Goal: Information Seeking & Learning: Learn about a topic

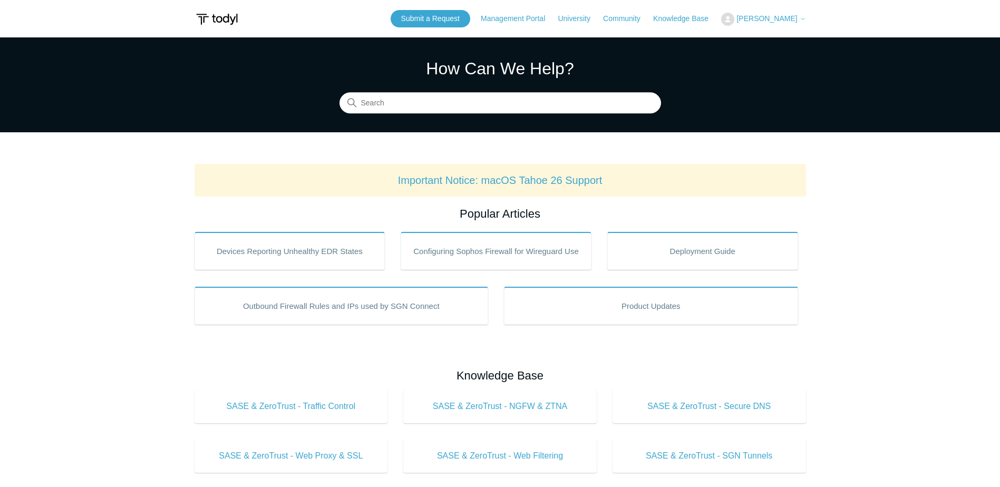
click at [776, 77] on section "How Can We Help? Search" at bounding box center [500, 84] width 1000 height 95
click at [531, 105] on input "Search" at bounding box center [500, 103] width 322 height 21
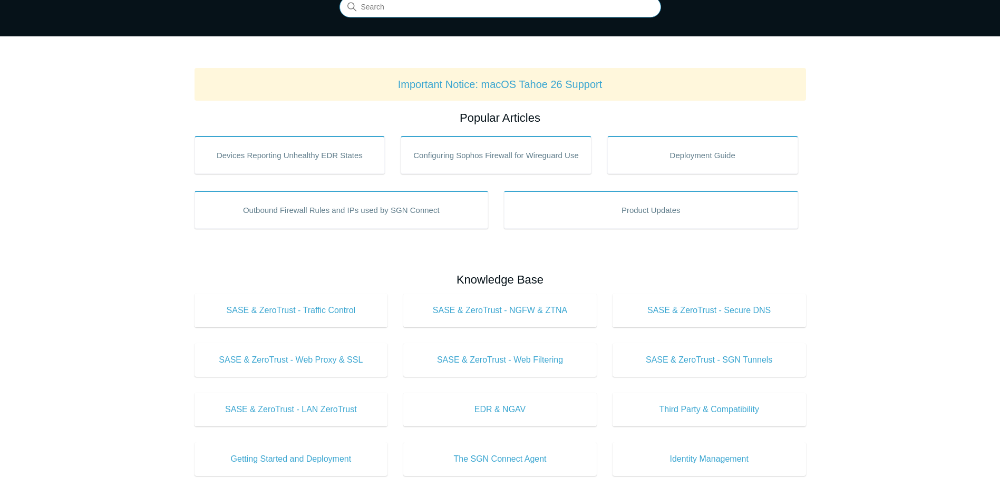
scroll to position [105, 0]
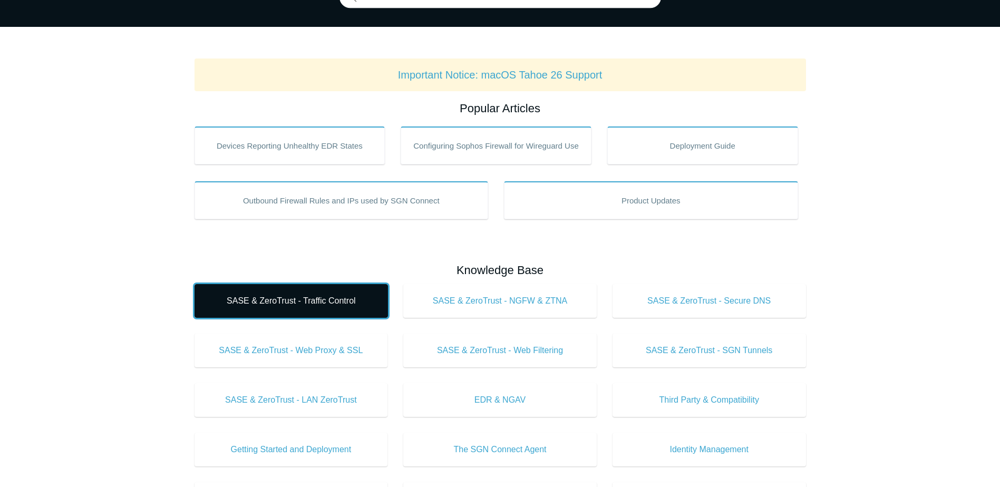
click at [338, 296] on span "SASE & ZeroTrust - Traffic Control" at bounding box center [291, 301] width 162 height 13
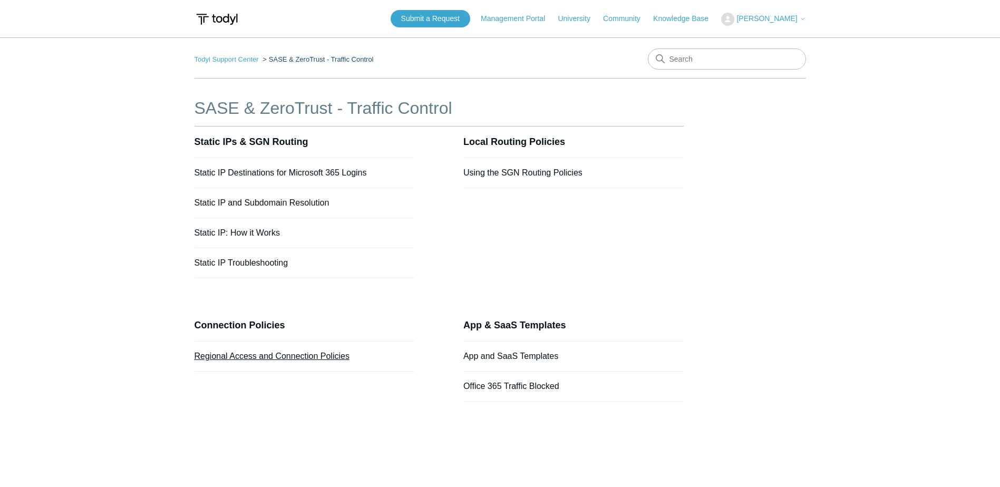
click at [289, 355] on link "Regional Access and Connection Policies" at bounding box center [272, 356] width 155 height 9
click at [546, 170] on link "Using the SGN Routing Policies" at bounding box center [522, 172] width 119 height 9
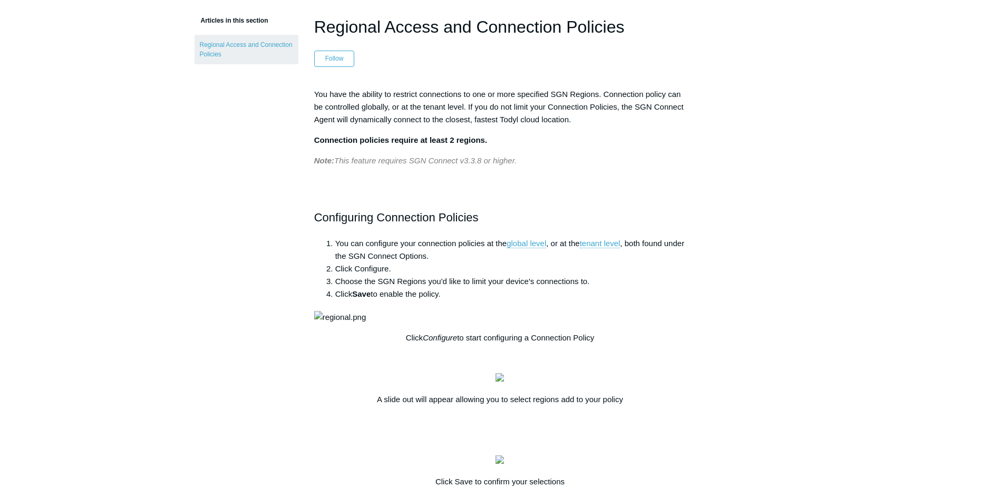
scroll to position [105, 0]
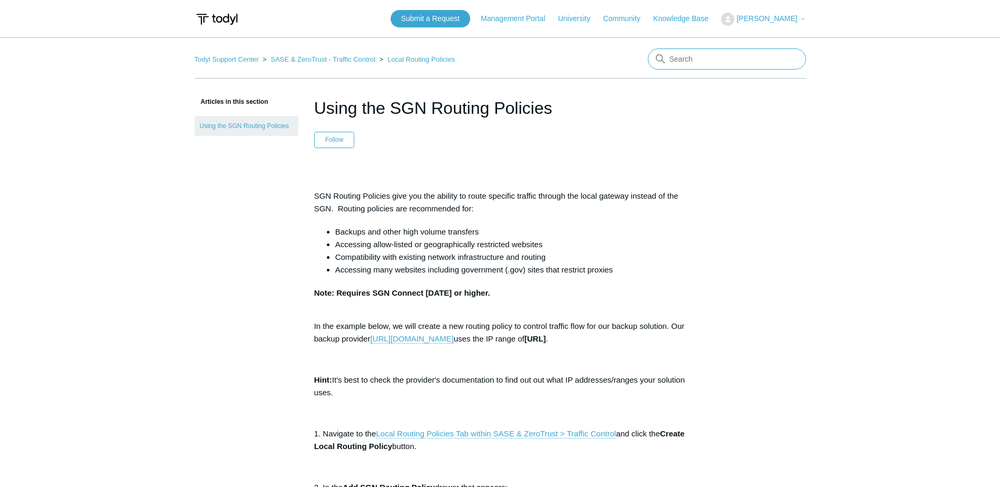
click at [715, 61] on input "Search" at bounding box center [727, 58] width 158 height 21
type input "whitelist"
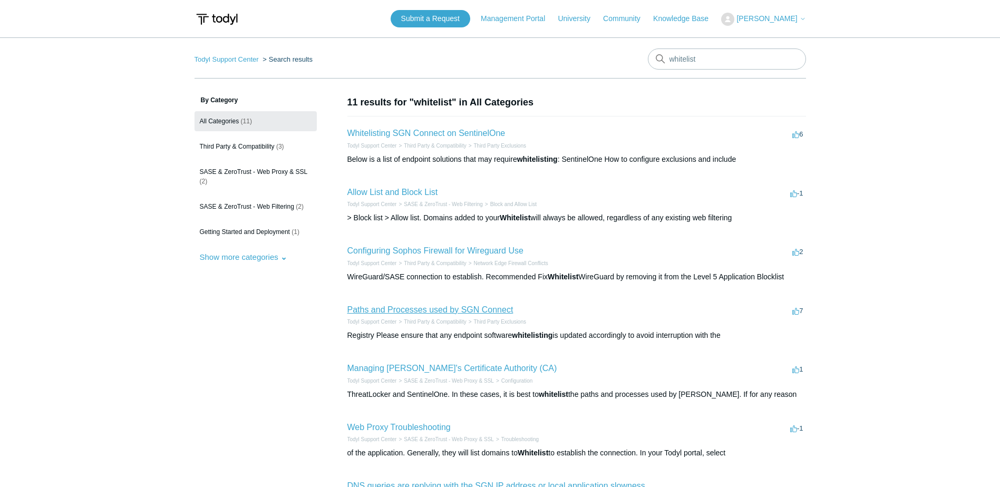
click at [474, 306] on link "Paths and Processes used by SGN Connect" at bounding box center [430, 309] width 166 height 9
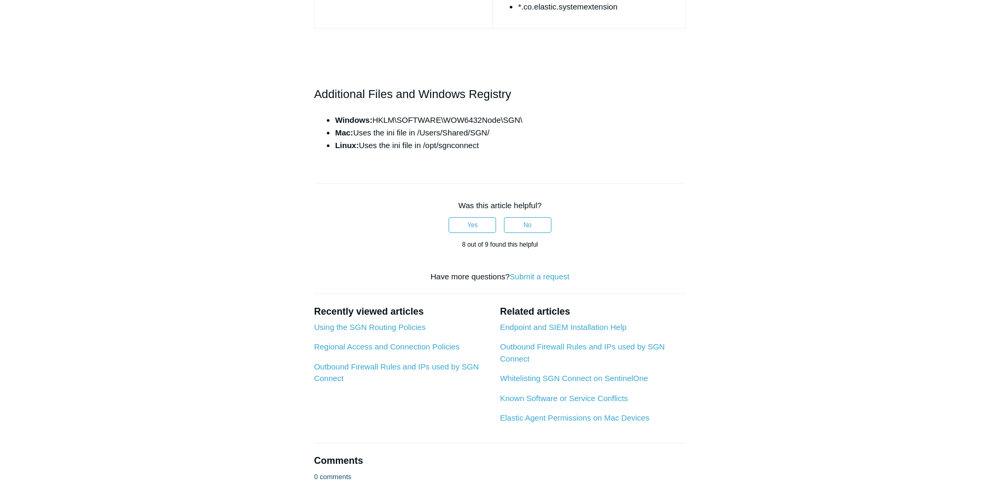
scroll to position [1318, 0]
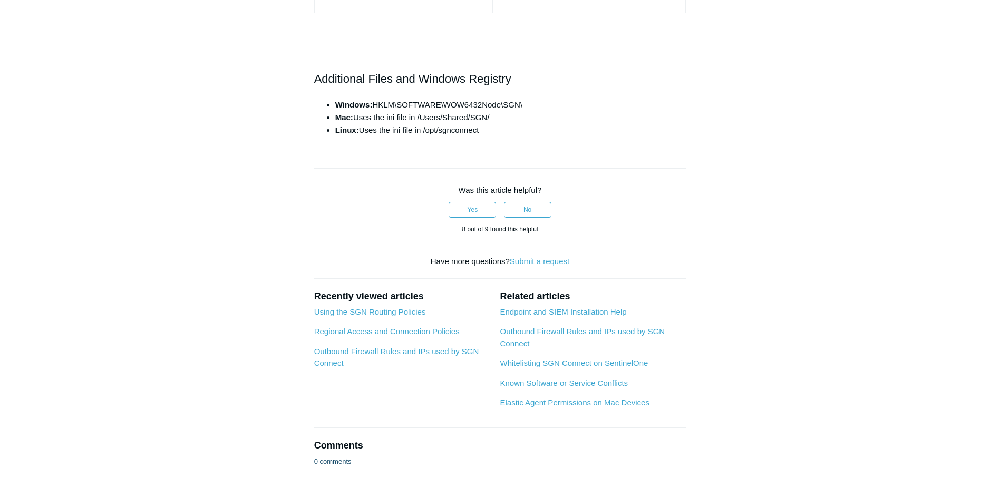
click at [645, 328] on link "Outbound Firewall Rules and IPs used by SGN Connect" at bounding box center [582, 337] width 165 height 21
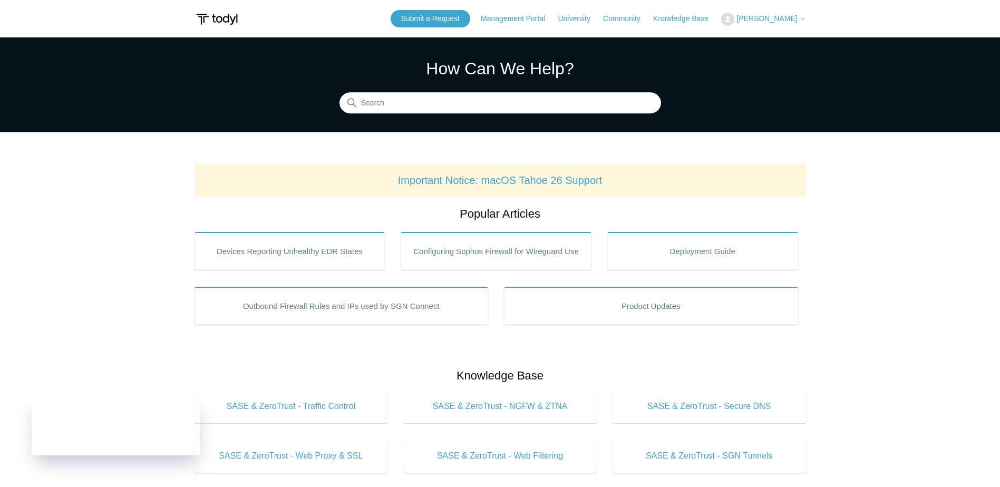
drag, startPoint x: 850, startPoint y: 208, endPoint x: 873, endPoint y: 201, distance: 24.0
click at [850, 208] on main "Todyl Support Center How Can We Help? Search Important Notice: macOS Tahoe 26 S…" at bounding box center [500, 493] width 1000 height 912
click at [582, 98] on input "Search" at bounding box center [500, 103] width 322 height 21
click at [625, 105] on input "Search" at bounding box center [500, 103] width 322 height 21
click at [937, 232] on main "Todyl Support Center How Can We Help? Search Important Notice: macOS Tahoe 26 S…" at bounding box center [500, 493] width 1000 height 912
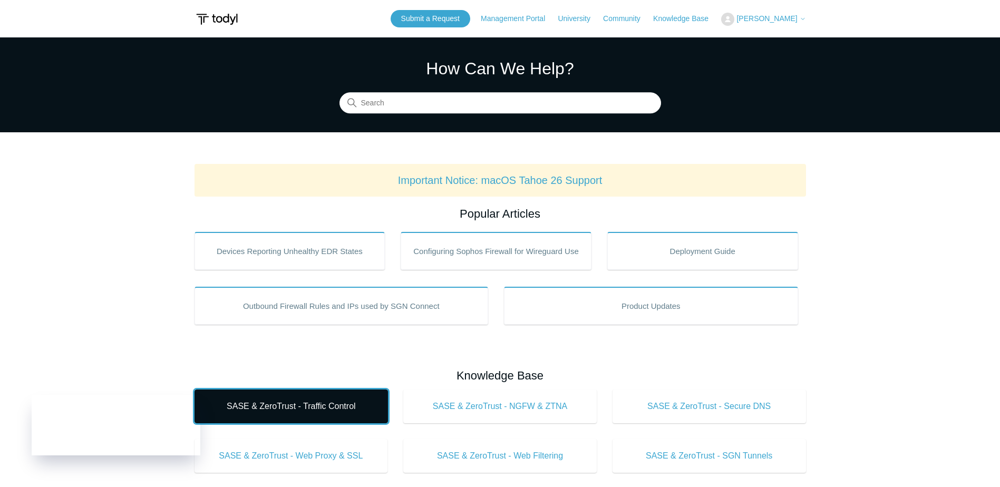
click at [348, 404] on span "SASE & ZeroTrust - Traffic Control" at bounding box center [291, 406] width 162 height 13
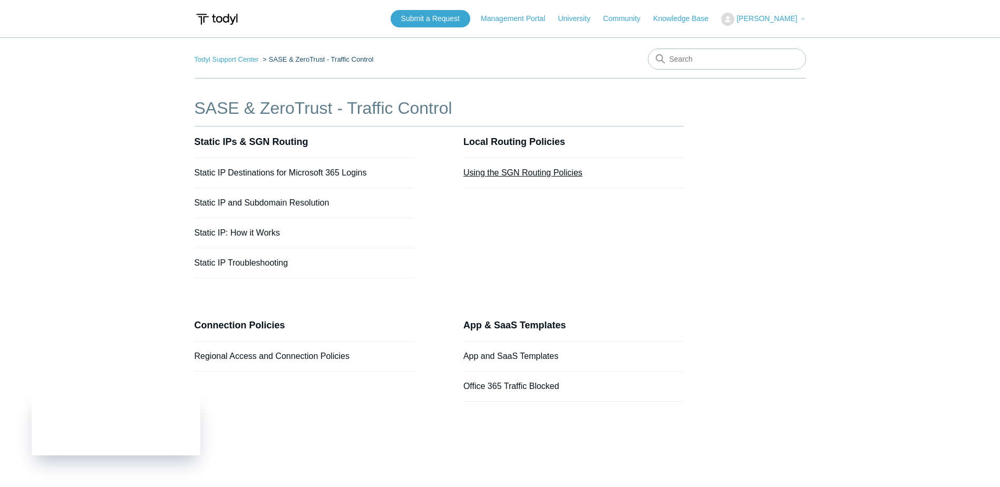
click at [515, 169] on link "Using the SGN Routing Policies" at bounding box center [522, 172] width 119 height 9
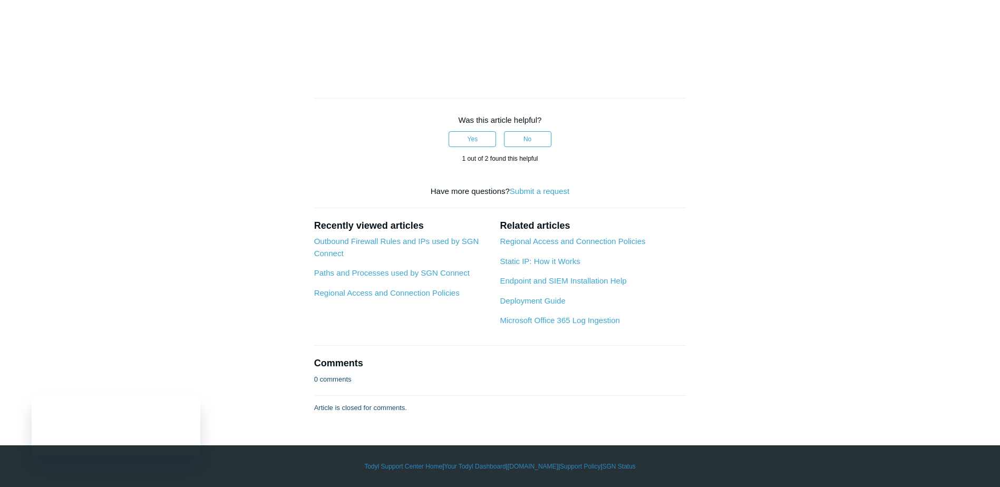
scroll to position [1160, 0]
click at [626, 246] on link "Regional Access and Connection Policies" at bounding box center [572, 241] width 145 height 9
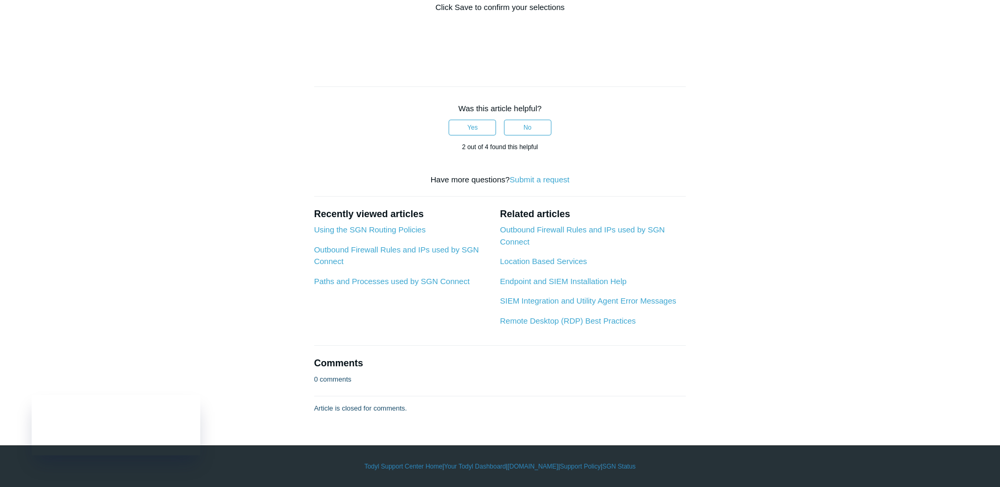
scroll to position [831, 0]
click at [609, 226] on link "Outbound Firewall Rules and IPs used by SGN Connect" at bounding box center [582, 235] width 165 height 21
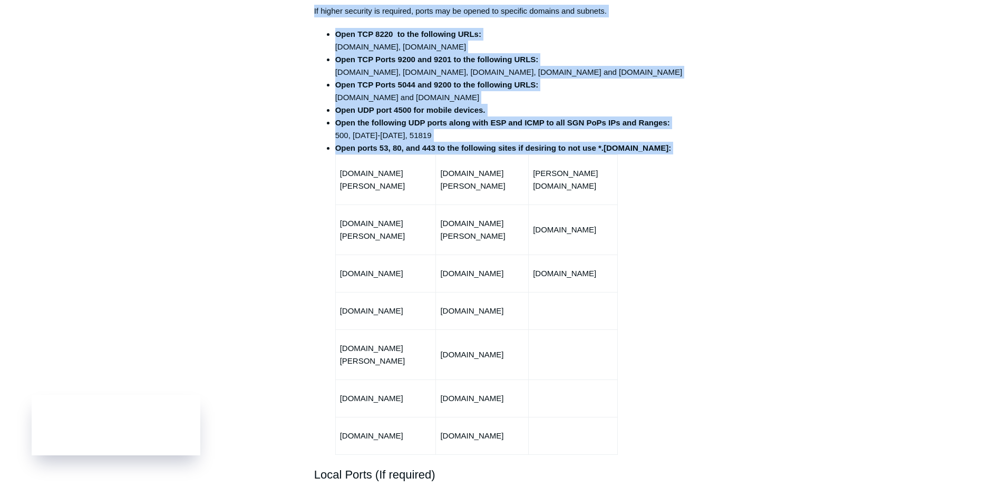
scroll to position [527, 0]
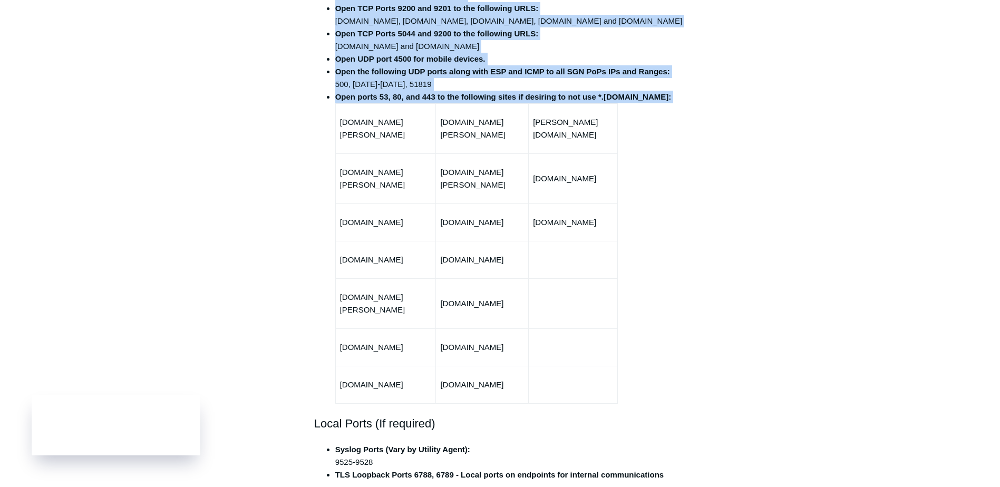
drag, startPoint x: 317, startPoint y: 132, endPoint x: 625, endPoint y: 357, distance: 381.0
copy div "Ports and Protocols Used by SGN Connect Option 1 - Simple Configuration Open th…"
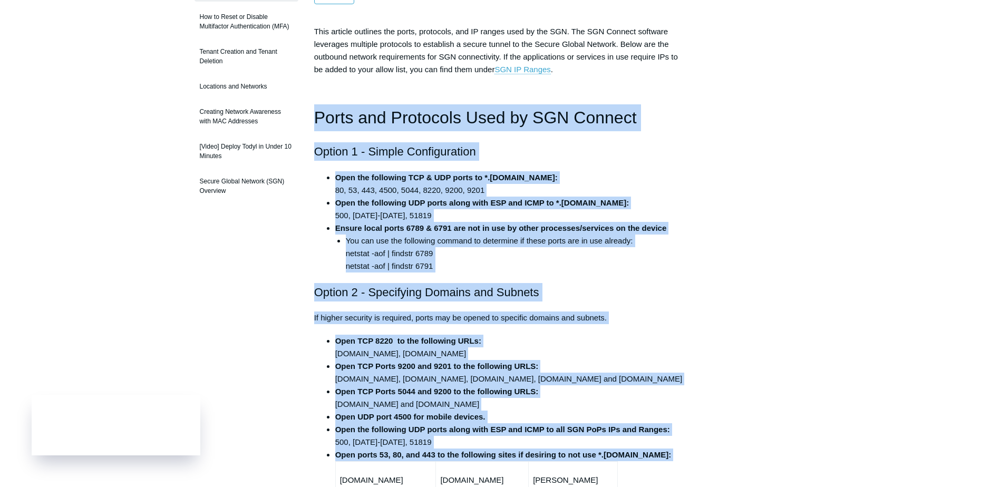
scroll to position [158, 0]
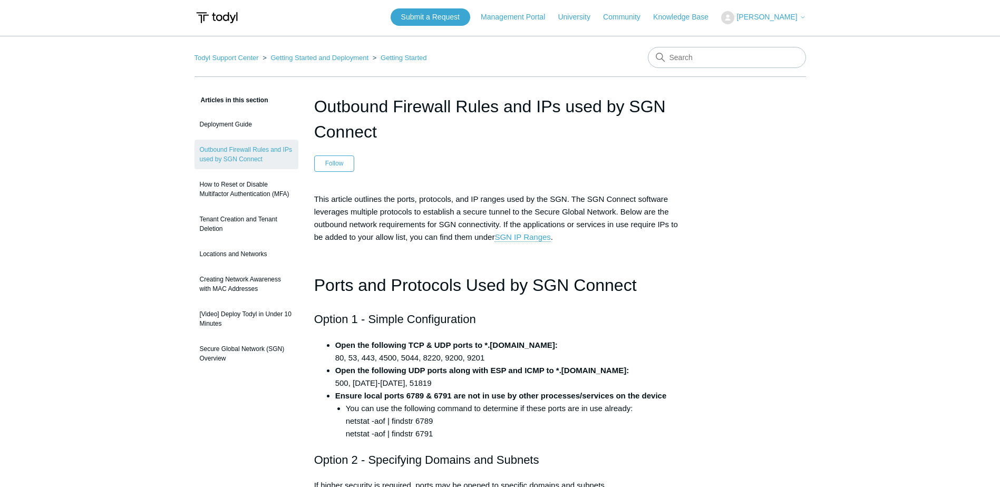
scroll to position [0, 0]
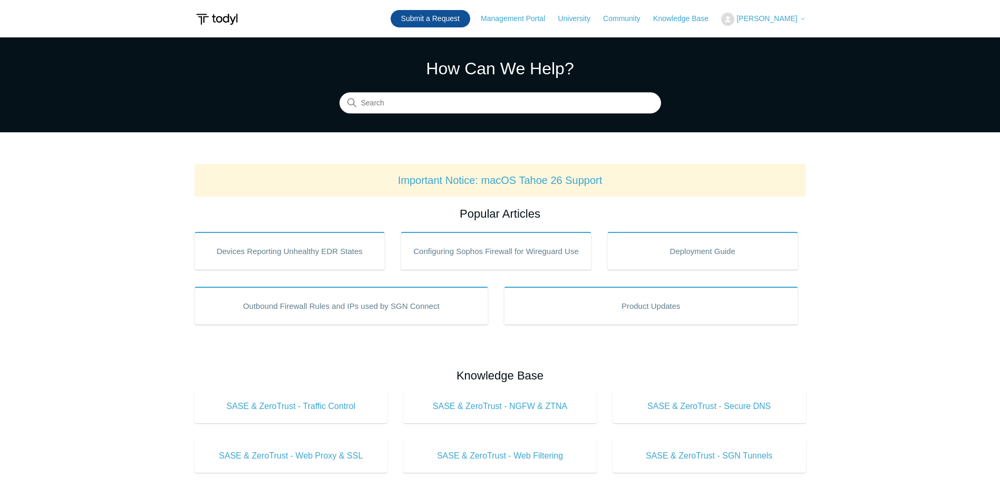
click at [467, 22] on link "Submit a Request" at bounding box center [431, 18] width 80 height 17
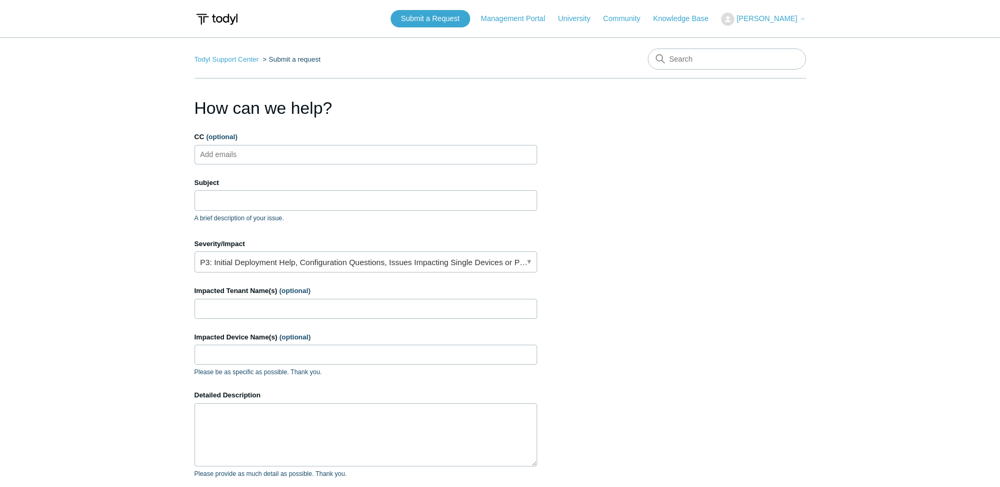
click at [486, 158] on ul "Add emails" at bounding box center [366, 155] width 343 height 20
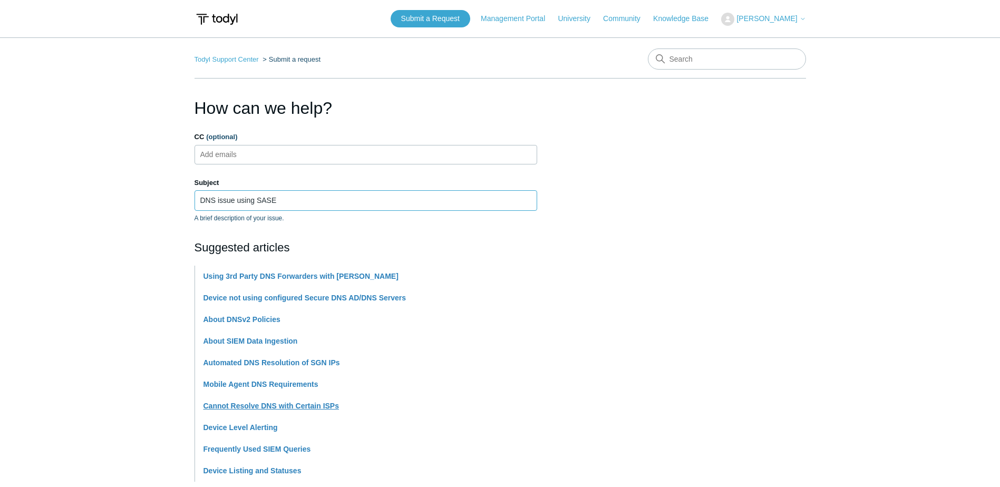
type input "DNS issue using SASE"
click at [316, 407] on link "Cannot Resolve DNS with Certain ISPs" at bounding box center [271, 406] width 136 height 8
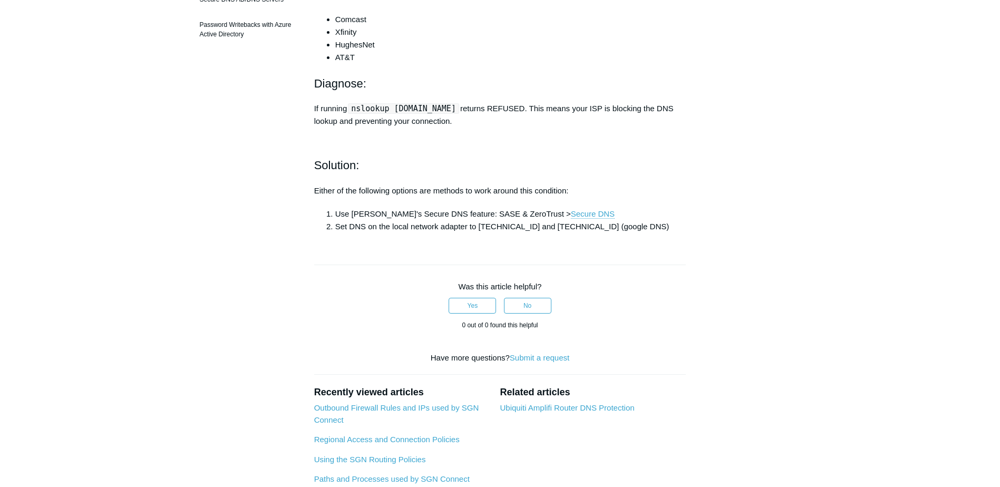
scroll to position [264, 0]
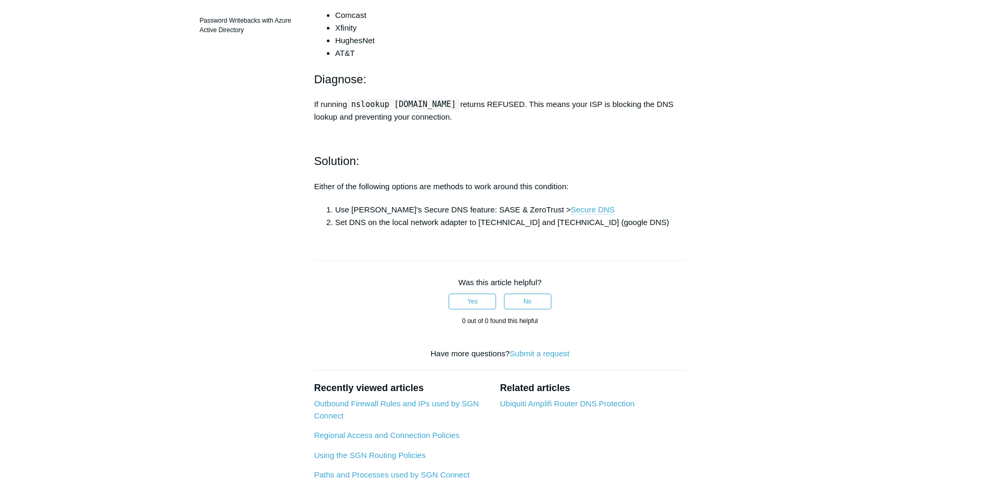
click at [571, 215] on link "Secure DNS" at bounding box center [593, 209] width 44 height 9
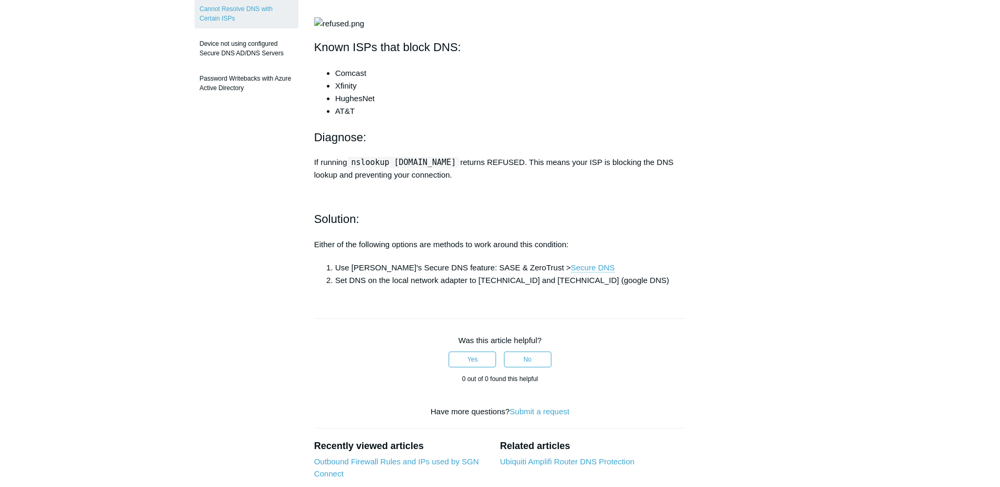
scroll to position [211, 0]
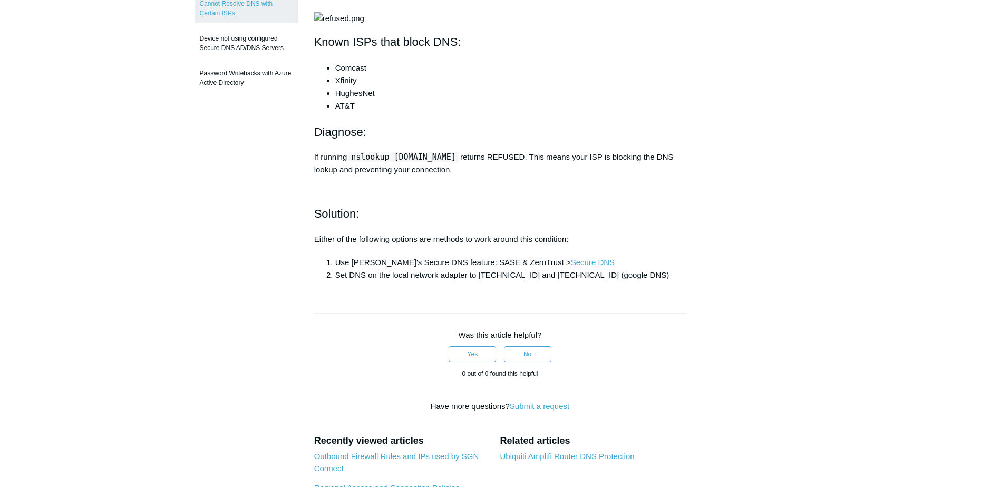
click at [571, 267] on link "Secure DNS" at bounding box center [593, 262] width 44 height 9
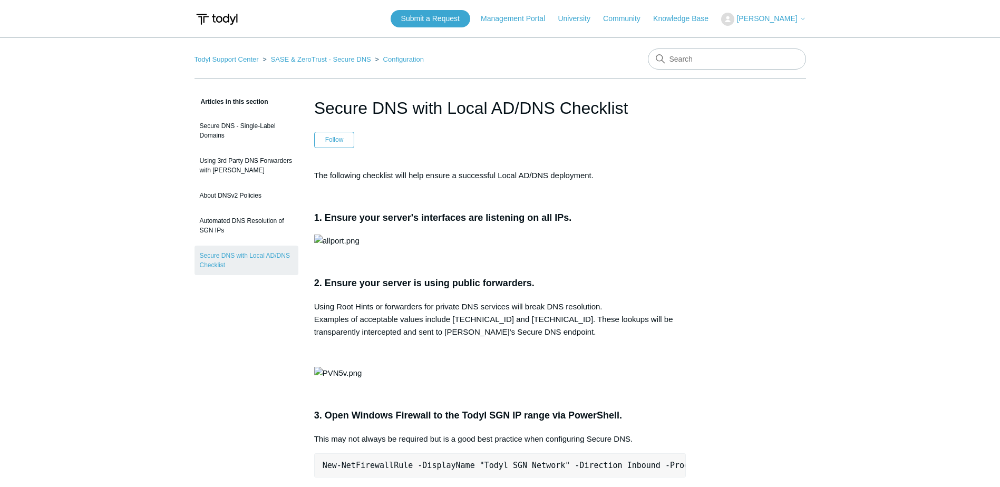
click at [260, 127] on link "Secure DNS - Single-Label Domains" at bounding box center [247, 131] width 104 height 30
click at [738, 58] on input "Search" at bounding box center [727, 58] width 158 height 21
type input "dns issue"
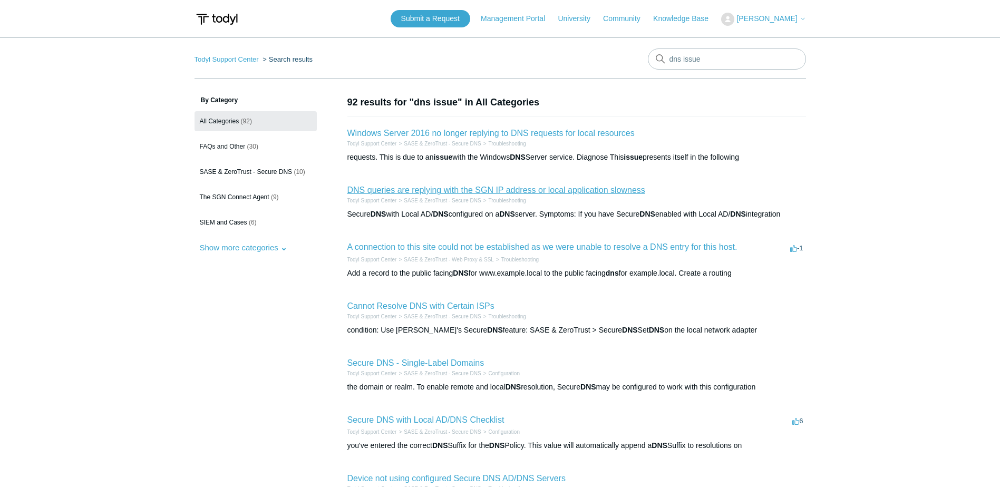
click at [619, 190] on link "DNS queries are replying with the SGN IP address or local application slowness" at bounding box center [496, 190] width 298 height 9
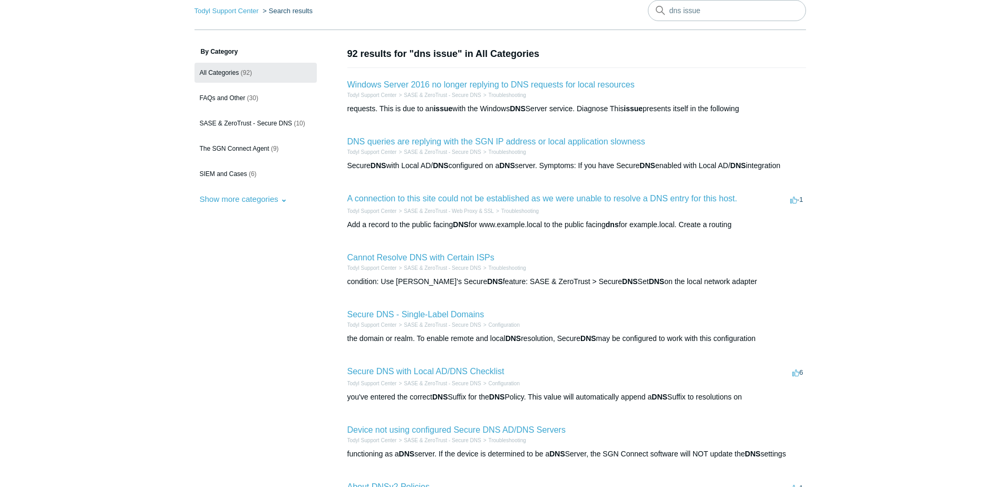
scroll to position [53, 0]
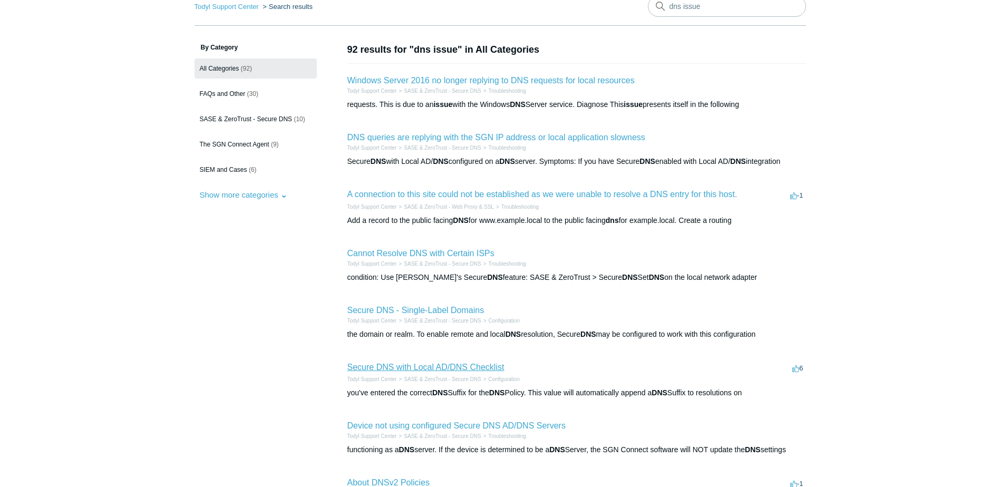
click at [467, 366] on link "Secure DNS with Local AD/DNS Checklist" at bounding box center [425, 367] width 157 height 9
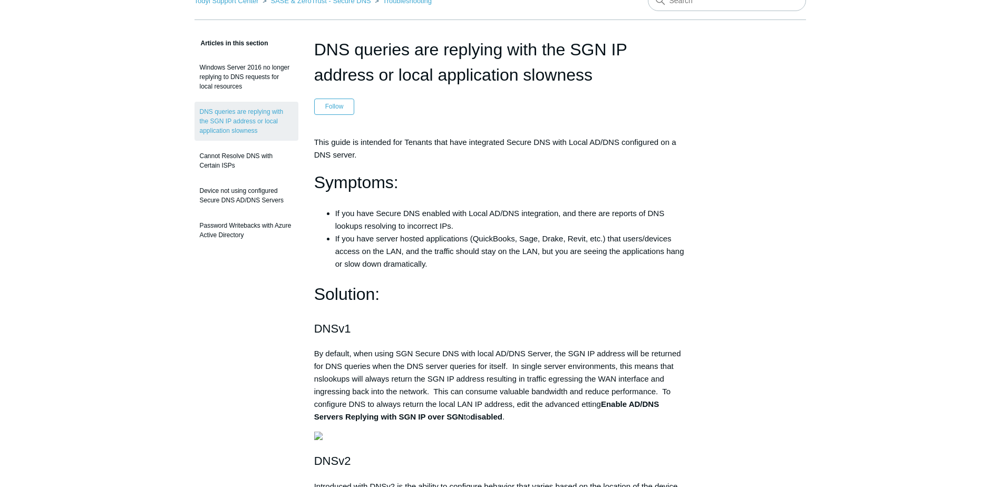
scroll to position [53, 0]
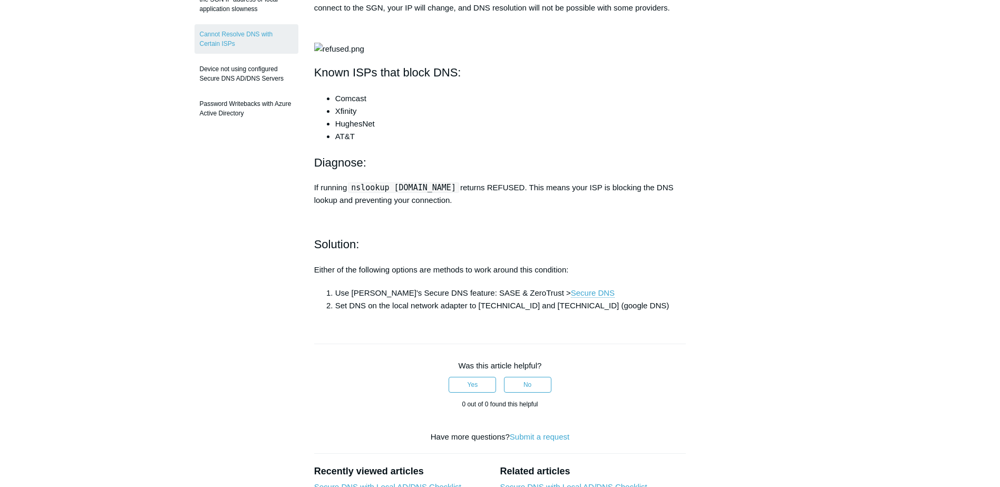
scroll to position [316, 0]
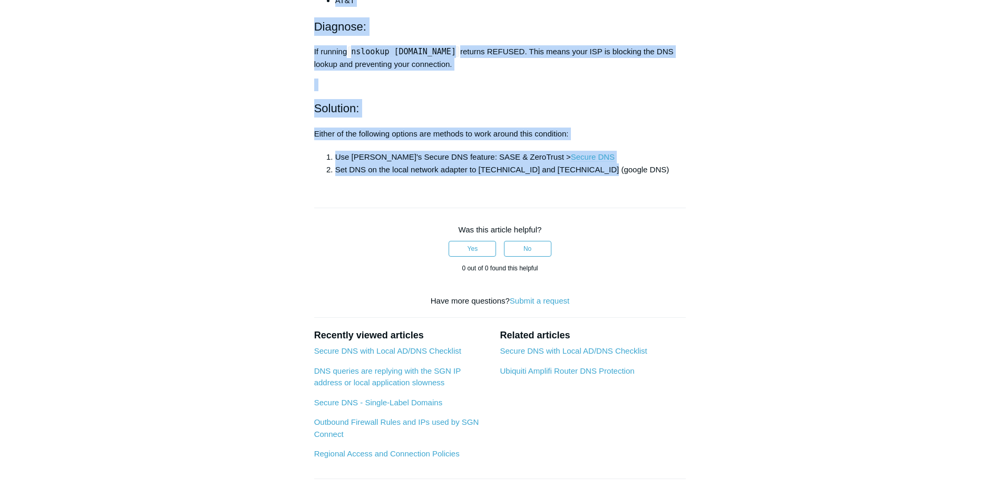
drag, startPoint x: 317, startPoint y: 111, endPoint x: 657, endPoint y: 257, distance: 369.3
click at [657, 257] on article "Cannot Resolve DNS with Certain ISPs Follow Not yet followed by anyone Some Int…" at bounding box center [500, 163] width 404 height 768
copy article "Cannot Resolve DNS with Certain ISPs Follow Not yet followed by anyone Some Int…"
drag, startPoint x: 743, startPoint y: 254, endPoint x: 740, endPoint y: 247, distance: 7.5
click at [743, 254] on div "Articles in this section Windows Server 2016 no longer replying to DNS requests…" at bounding box center [500, 163] width 611 height 768
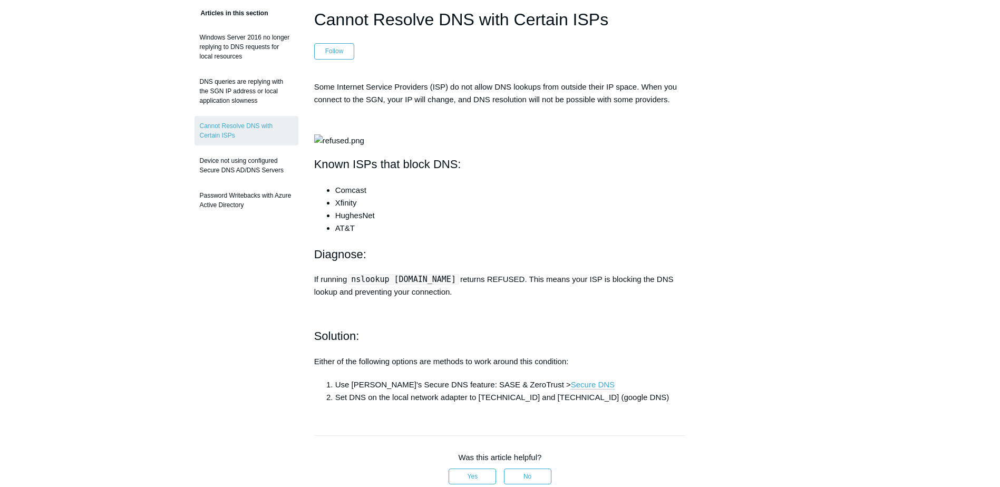
scroll to position [0, 0]
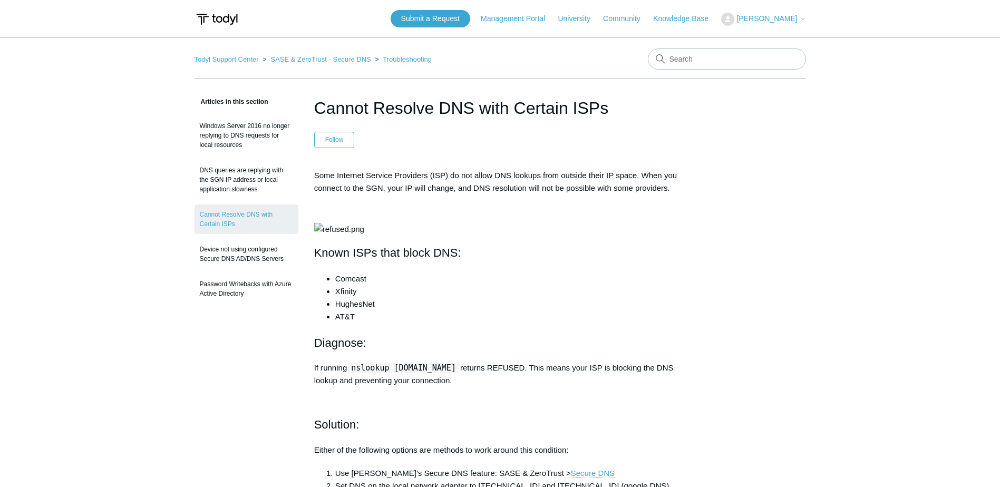
click at [777, 195] on div "Articles in this section Windows Server 2016 no longer replying to DNS requests…" at bounding box center [500, 479] width 611 height 768
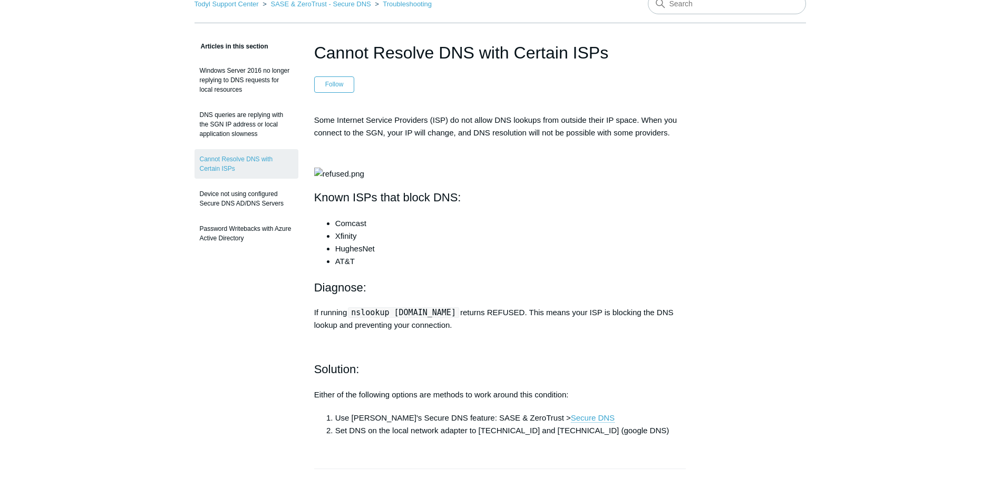
scroll to position [53, 0]
